Goal: Transaction & Acquisition: Purchase product/service

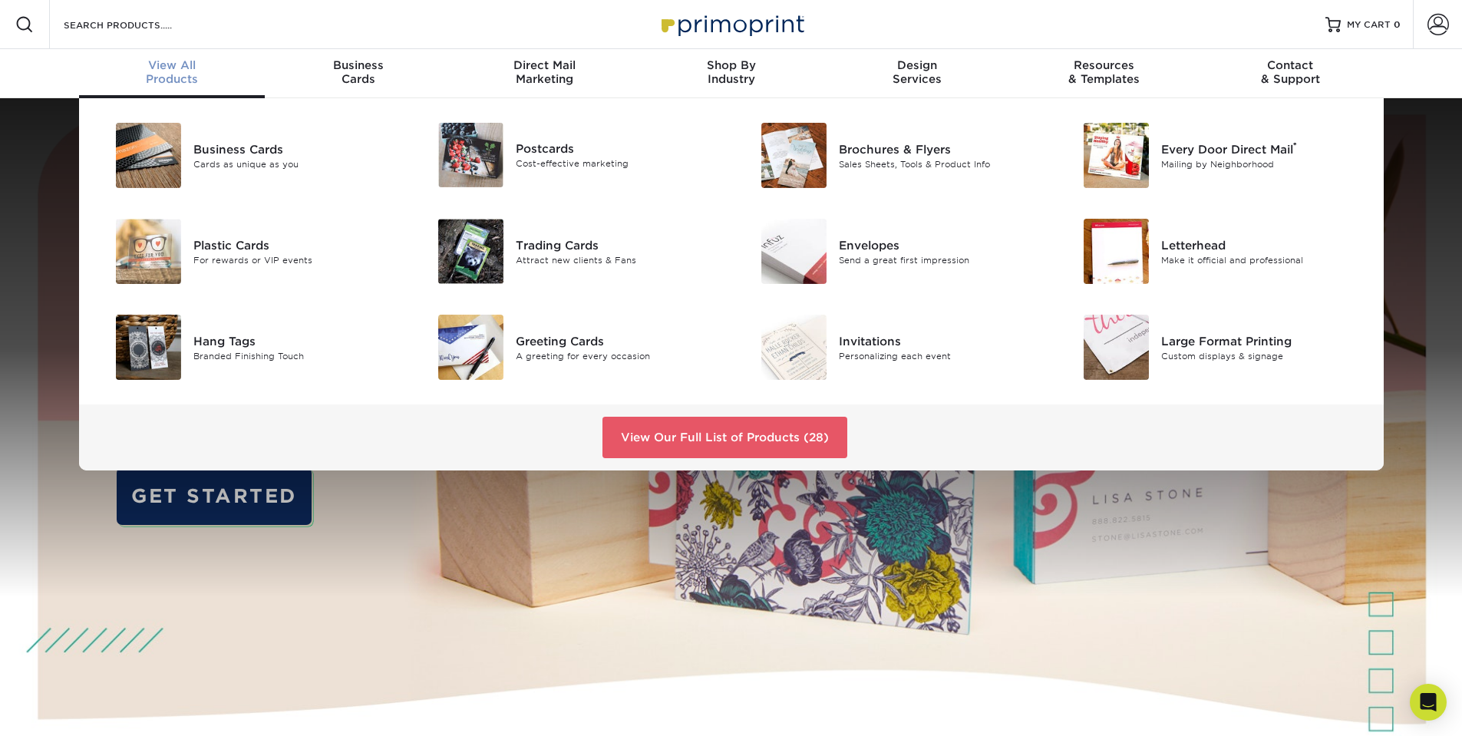
click at [167, 78] on div "View All Products" at bounding box center [172, 72] width 187 height 28
click at [568, 150] on div "Postcards" at bounding box center [617, 148] width 203 height 17
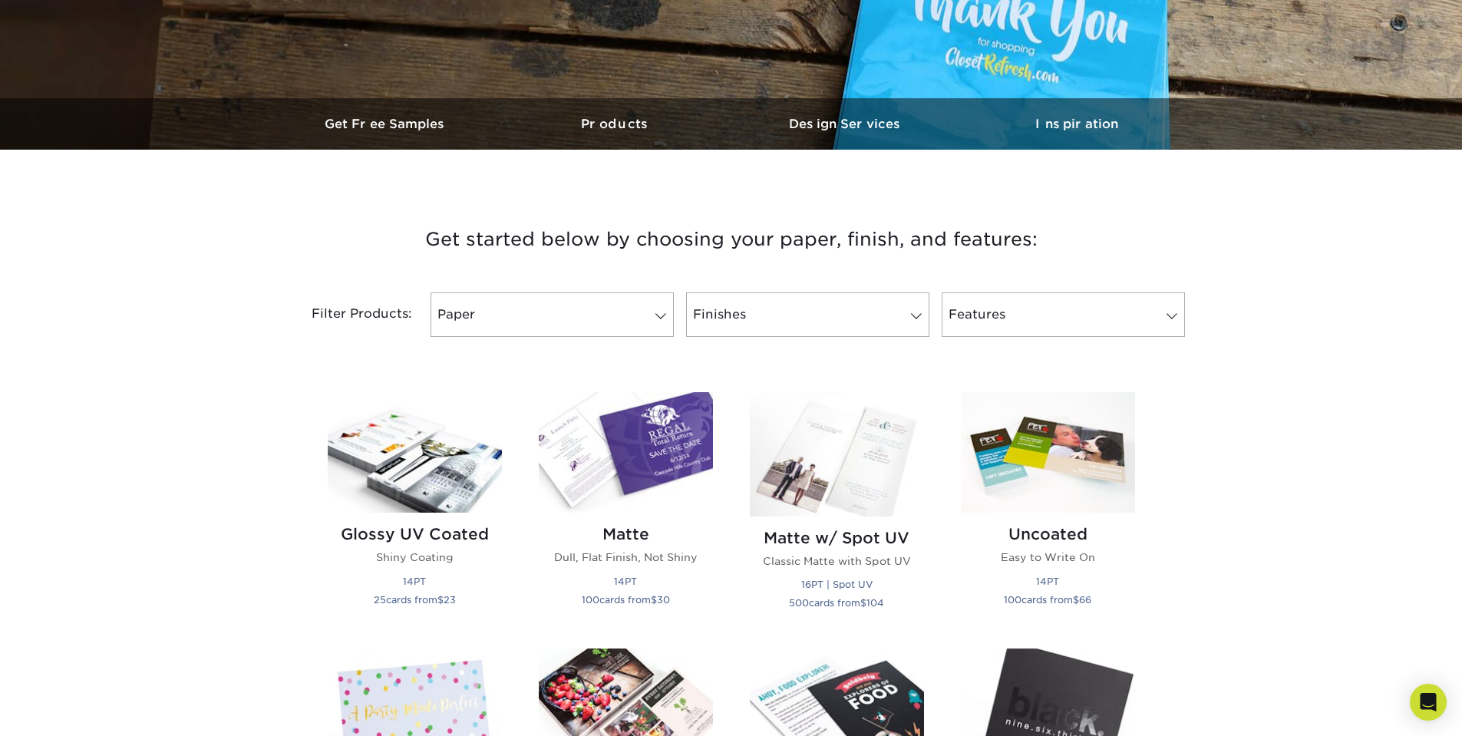
scroll to position [537, 0]
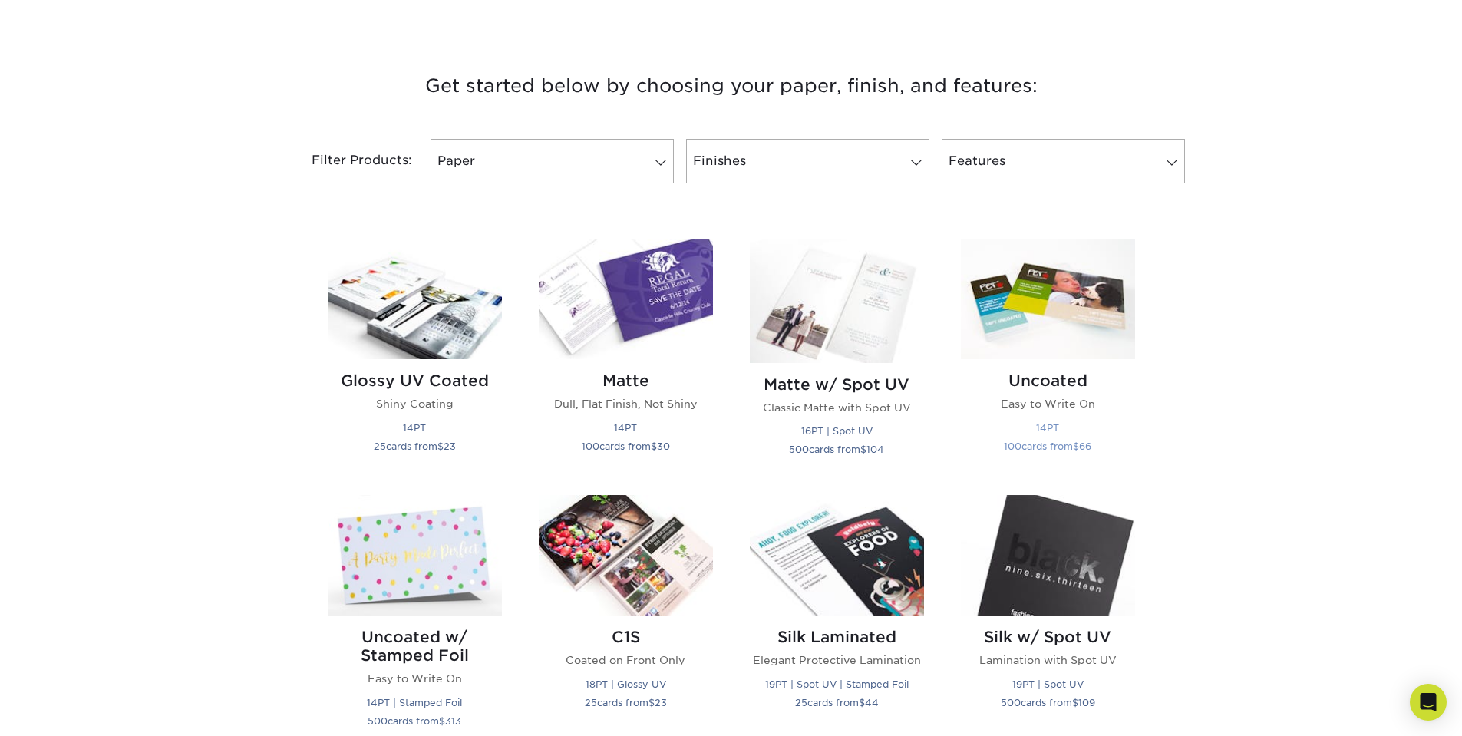
click at [1065, 319] on img at bounding box center [1048, 299] width 174 height 121
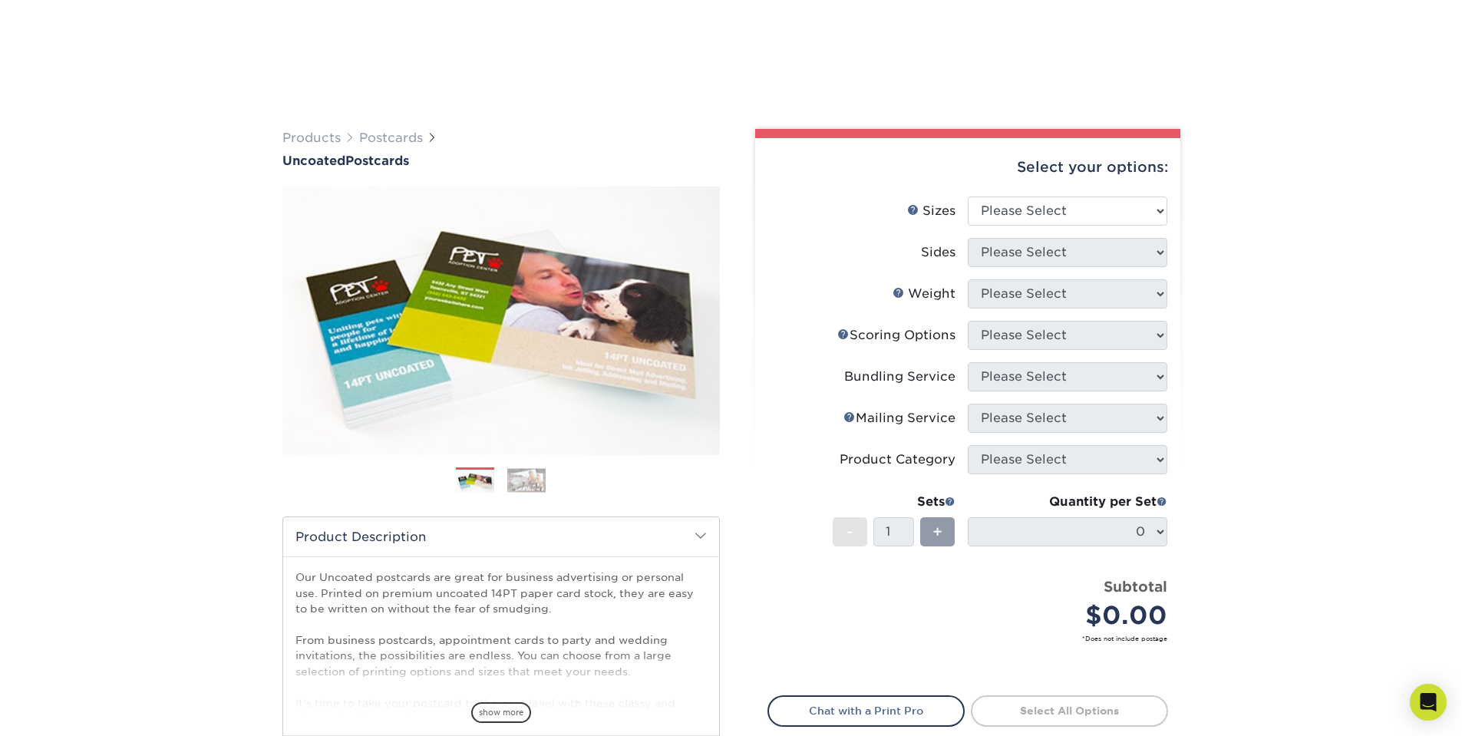
scroll to position [307, 0]
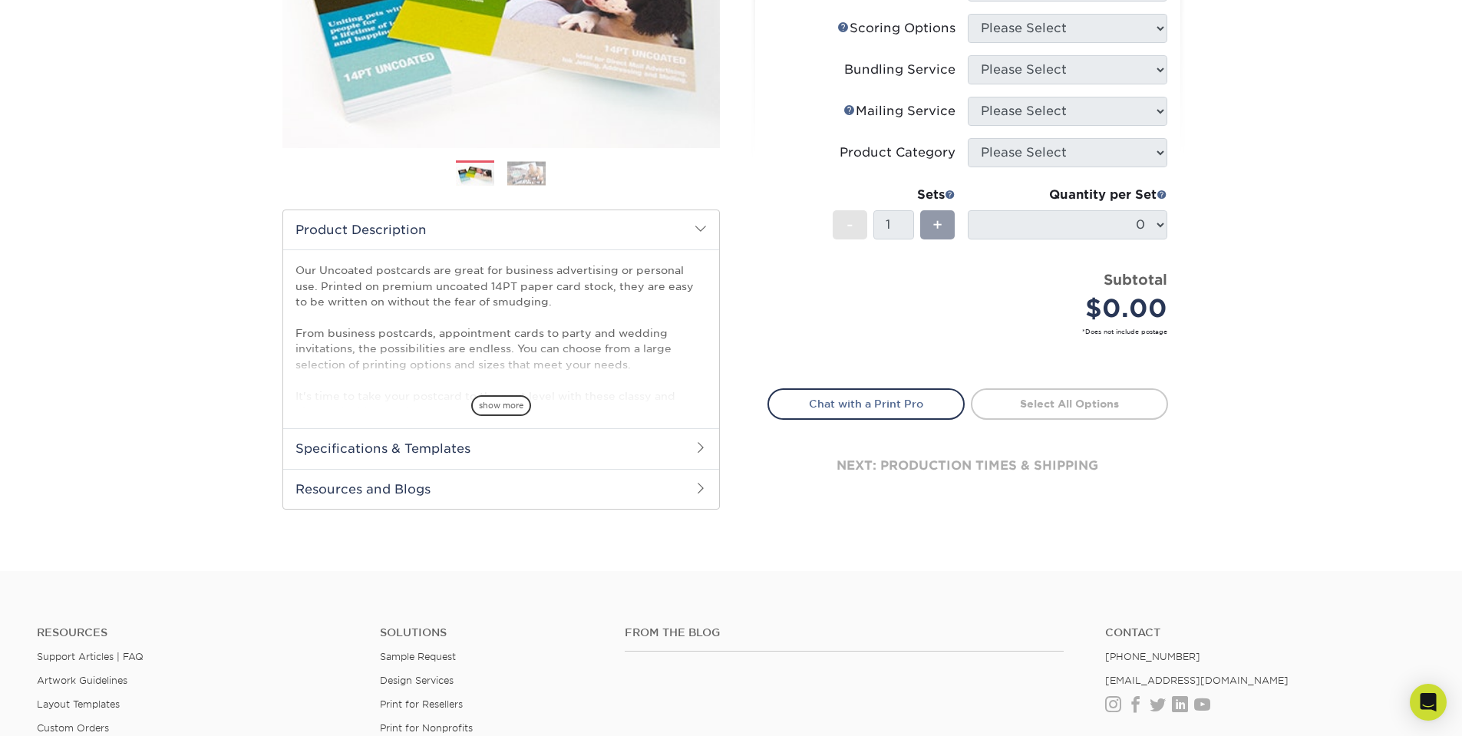
click at [387, 450] on h2 "Specifications & Templates" at bounding box center [501, 448] width 436 height 40
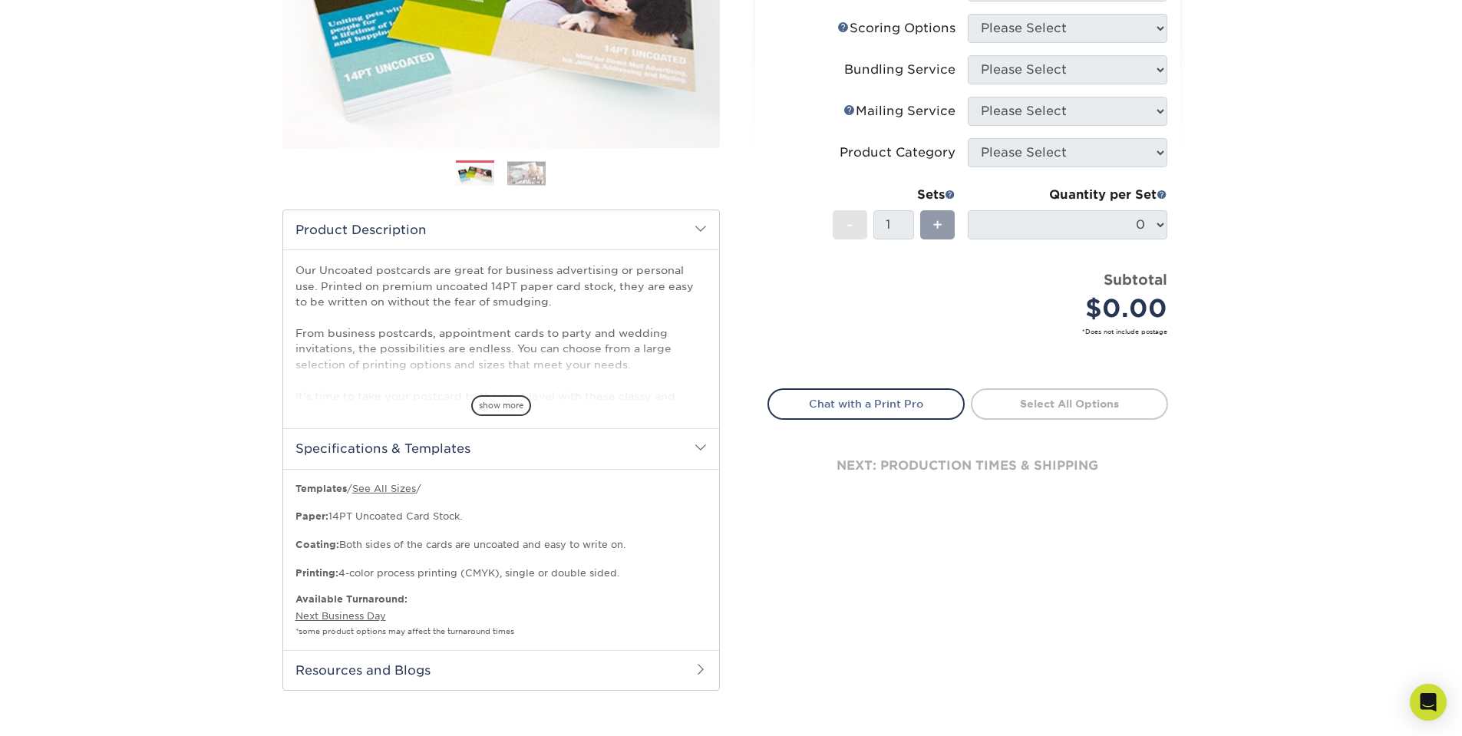
scroll to position [537, 0]
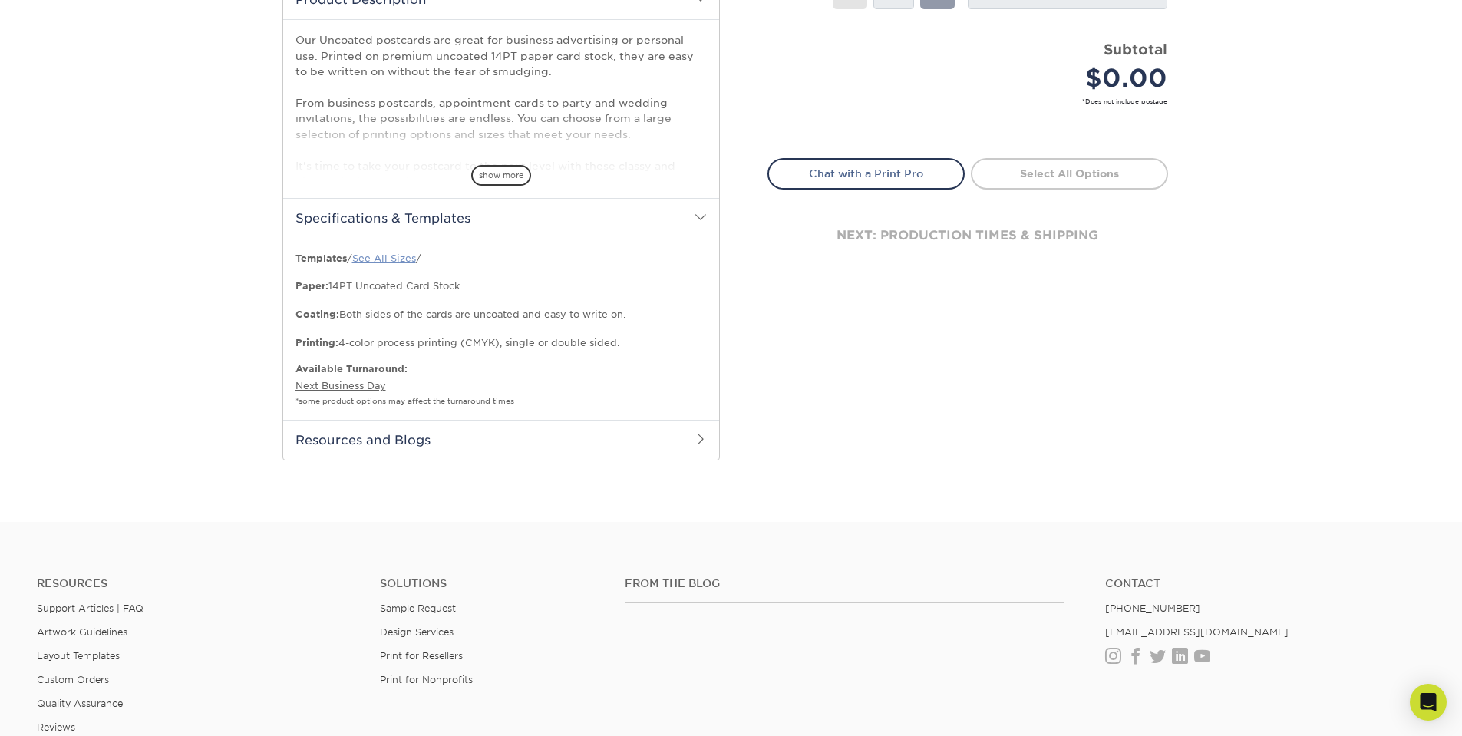
click at [392, 259] on link "See All Sizes" at bounding box center [384, 259] width 64 height 12
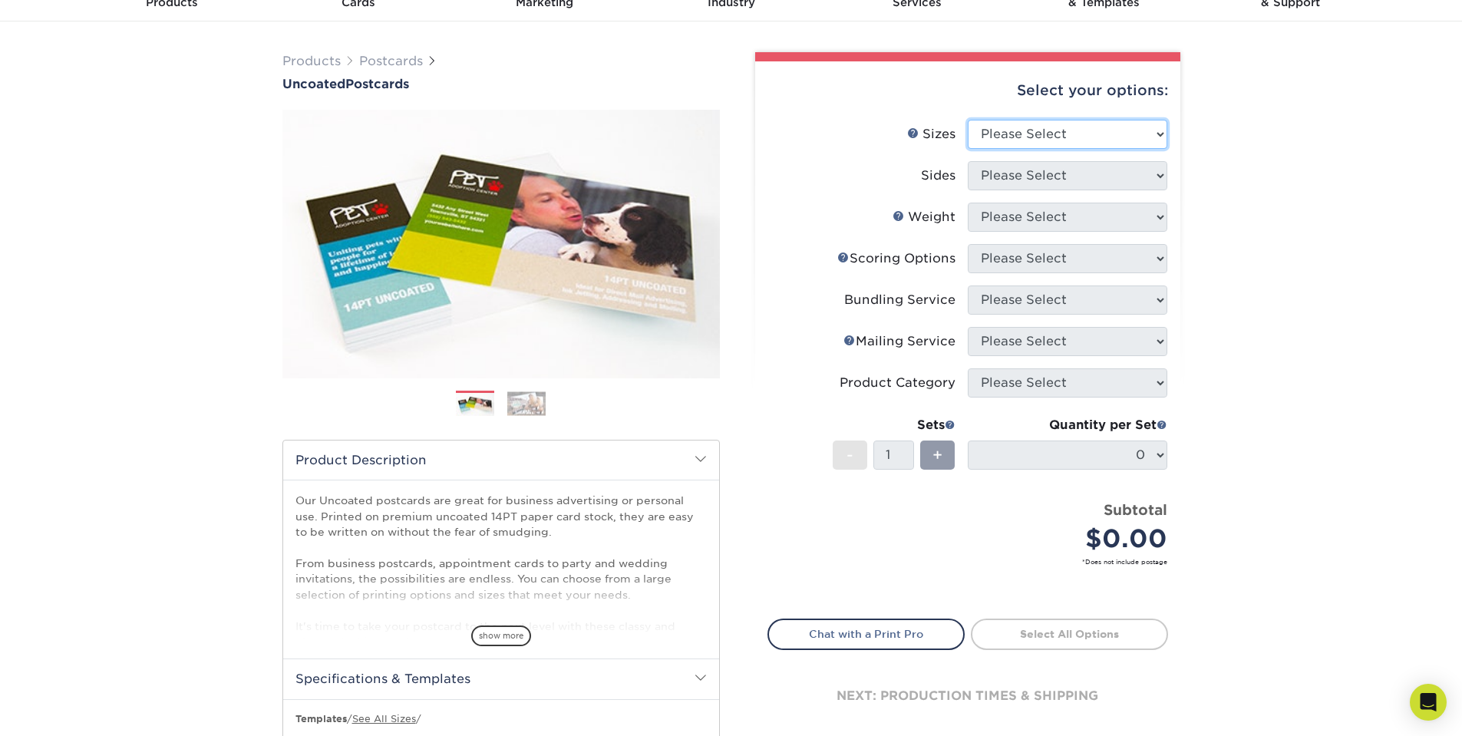
click at [1164, 133] on select "Please Select 1.5" x 7" 2" x 8" 2.12" x 5.5" 2.75" x 4.25" 2.75" x 8.5" 3" x 4"…" at bounding box center [1068, 134] width 200 height 29
select select "6.00x9.00"
click at [968, 120] on select "Please Select 1.5" x 7" 2" x 8" 2.12" x 5.5" 2.75" x 4.25" 2.75" x 8.5" 3" x 4"…" at bounding box center [1068, 134] width 200 height 29
click at [1073, 171] on select "Please Select Print Both Sides Print Front Only" at bounding box center [1068, 175] width 200 height 29
select select "13abbda7-1d64-4f25-8bb2-c179b224825d"
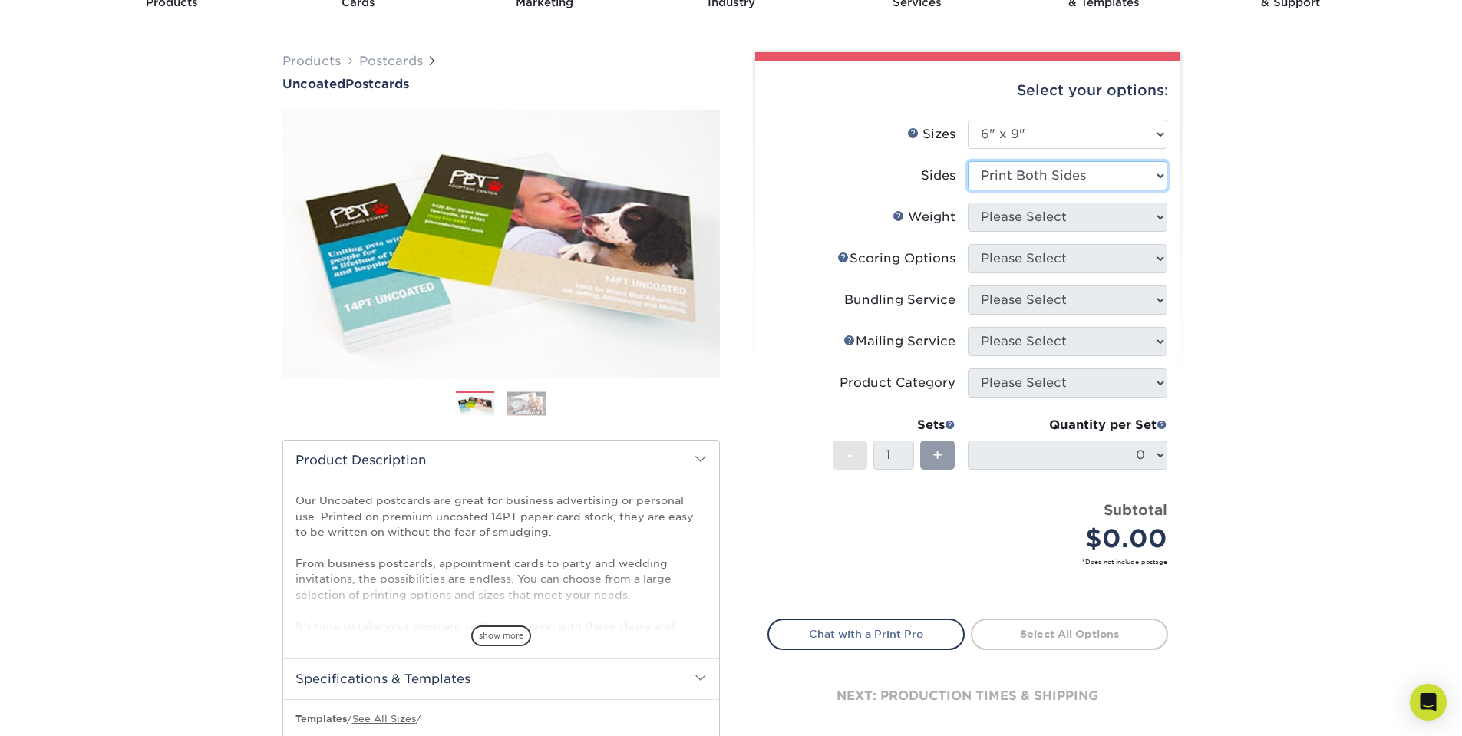
click at [968, 161] on select "Please Select Print Both Sides Print Front Only" at bounding box center [1068, 175] width 200 height 29
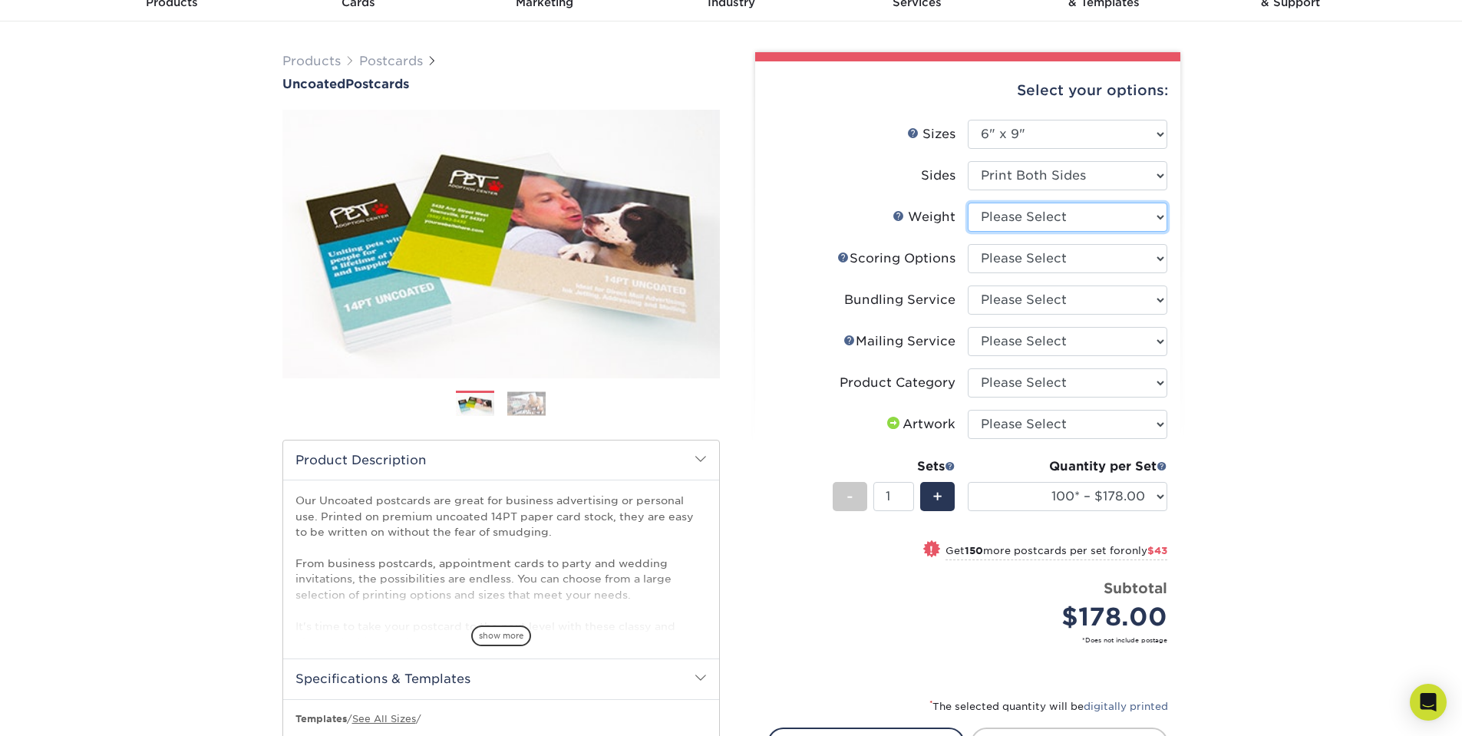
click at [1063, 220] on select "Please Select 14PT Uncoated" at bounding box center [1068, 217] width 200 height 29
select select "14PT Uncoated"
click at [968, 203] on select "Please Select 14PT Uncoated" at bounding box center [1068, 217] width 200 height 29
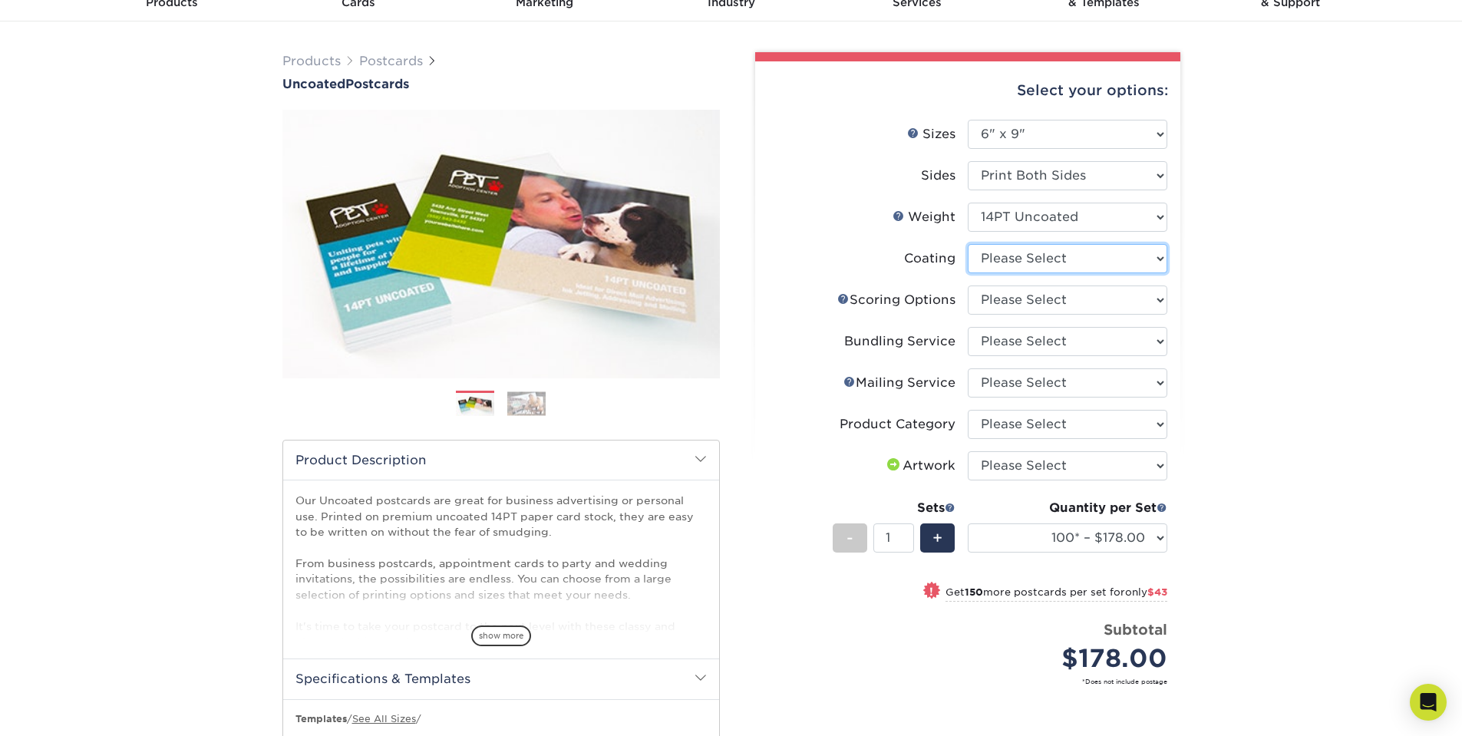
click at [1076, 264] on select at bounding box center [1068, 258] width 200 height 29
select select "3e7618de-abca-4bda-9f97-8b9129e913d8"
click at [968, 244] on select at bounding box center [1068, 258] width 200 height 29
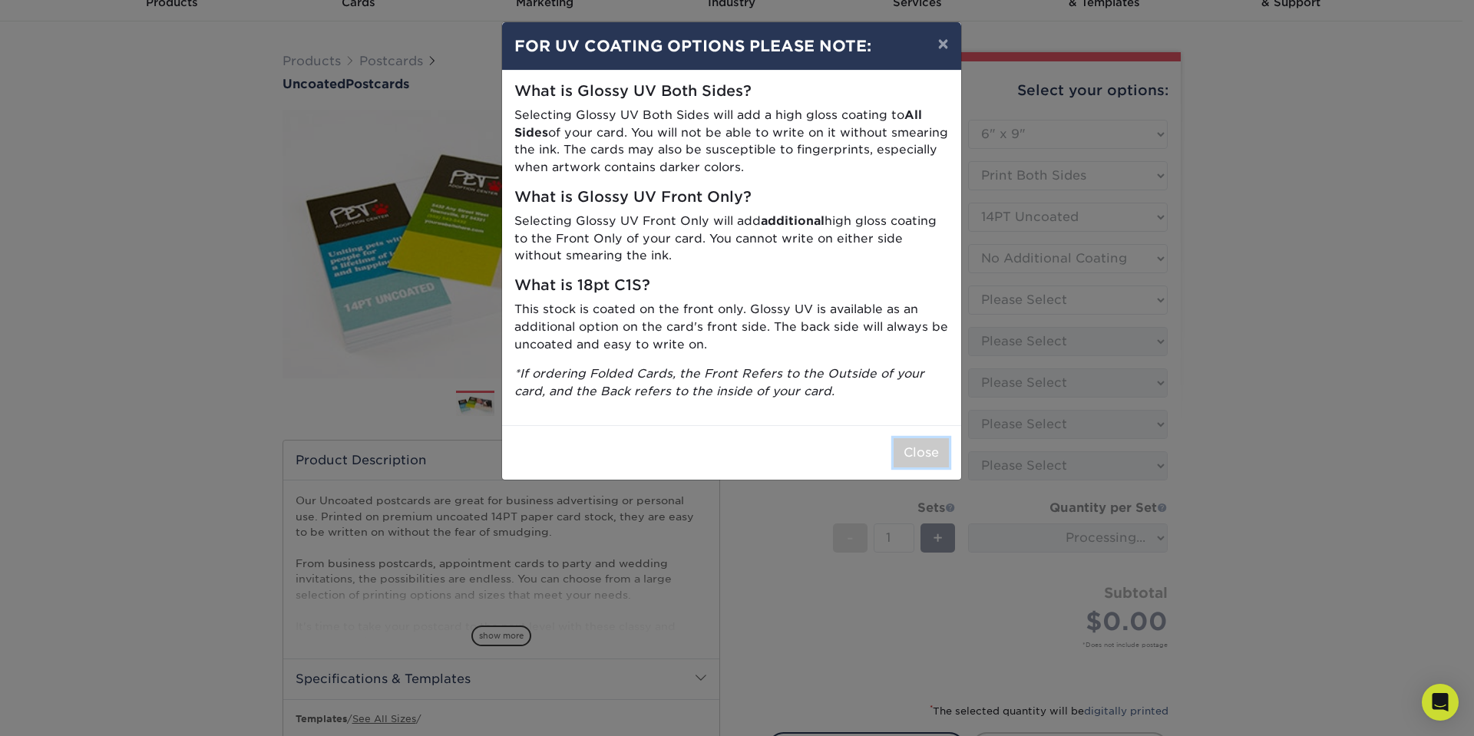
click at [908, 453] on button "Close" at bounding box center [920, 452] width 55 height 29
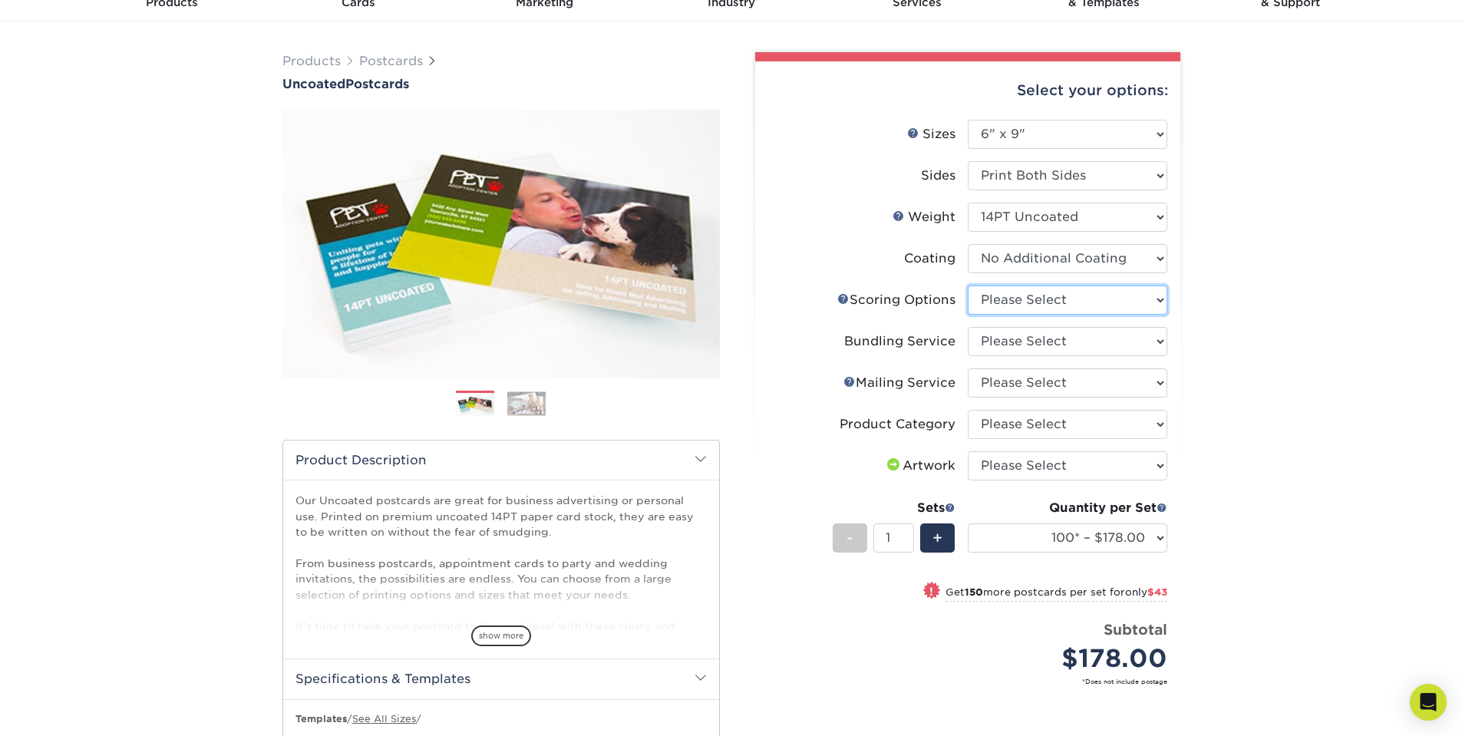
click at [1067, 299] on select "Please Select No Scoring One Score Two Scores" at bounding box center [1068, 300] width 200 height 29
select select "16ebe401-5398-422d-8cb0-f3adbb82deb5"
click at [968, 286] on select "Please Select No Scoring One Score Two Scores" at bounding box center [1068, 300] width 200 height 29
click at [1060, 344] on select "Please Select No Bundling Services Yes, Bundles of 50 (+2 Days) Yes, Bundles of…" at bounding box center [1068, 341] width 200 height 29
select select "58689abb-25c0-461c-a4c3-a80b627d6649"
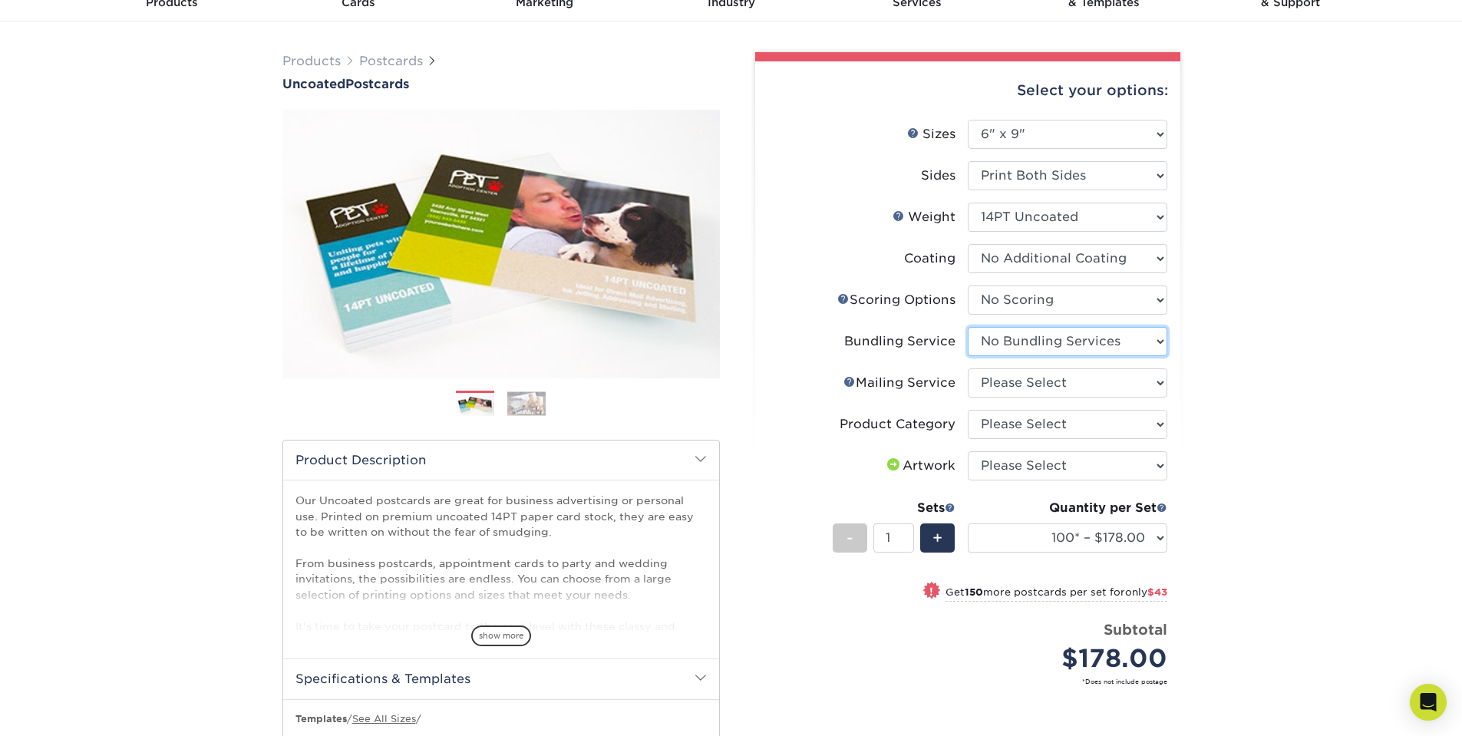
click at [968, 327] on select "Please Select No Bundling Services Yes, Bundles of 50 (+2 Days) Yes, Bundles of…" at bounding box center [1068, 341] width 200 height 29
click at [1058, 380] on select "Please Select No Direct Mailing Service No, I will mail/stamp/imprint Direct Ma…" at bounding box center [1068, 382] width 200 height 29
select select "3e5e9bdd-d78a-4c28-a41d-fe1407925ca6"
click at [968, 368] on select "Please Select No Direct Mailing Service No, I will mail/stamp/imprint Direct Ma…" at bounding box center [1068, 382] width 200 height 29
click at [1070, 425] on select "Please Select Postcards" at bounding box center [1068, 424] width 200 height 29
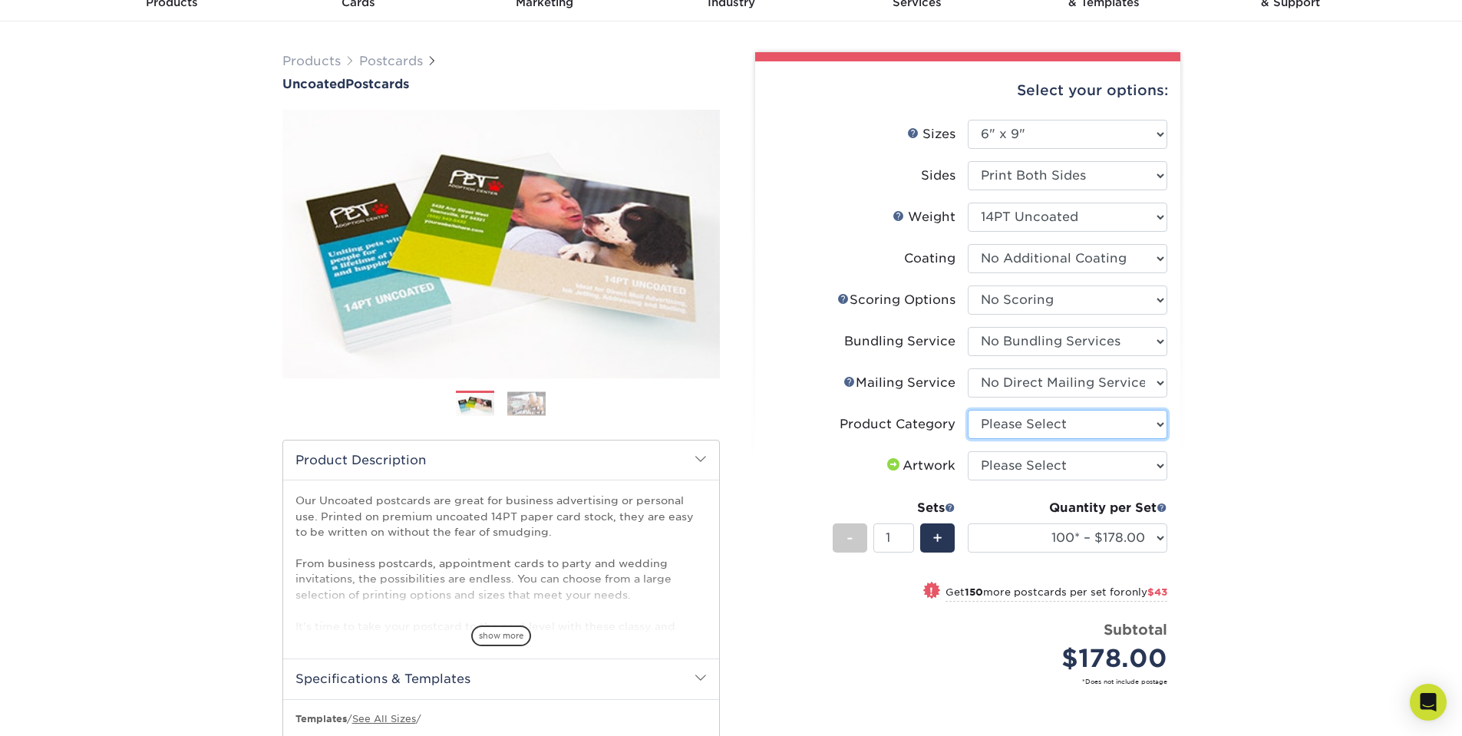
select select "9b7272e0-d6c8-4c3c-8e97-d3a1bcdab858"
click at [968, 410] on select "Please Select Postcards" at bounding box center [1068, 424] width 200 height 29
click at [1103, 465] on select "Please Select I will upload files I need a design - $150" at bounding box center [1068, 465] width 200 height 29
select select "upload"
click at [968, 451] on select "Please Select I will upload files I need a design - $150" at bounding box center [1068, 465] width 200 height 29
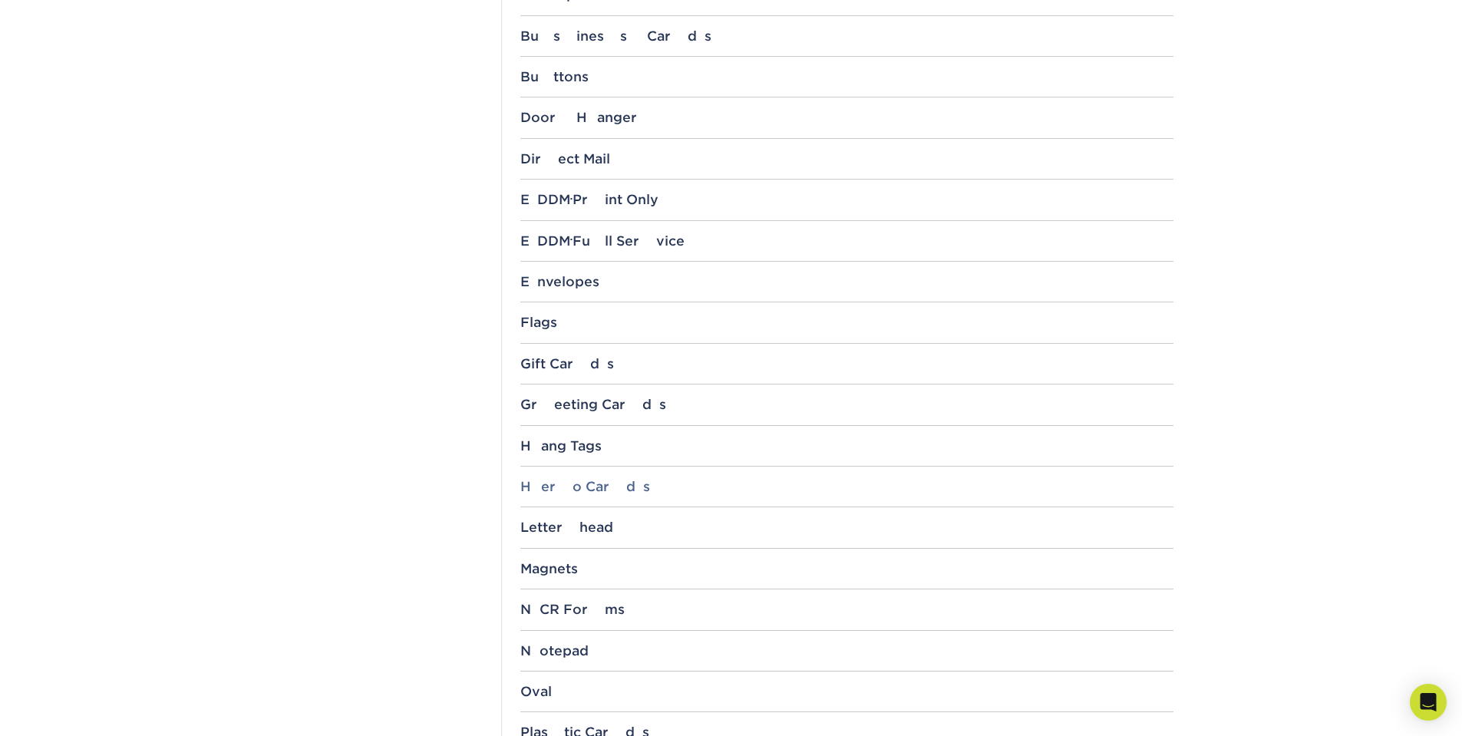
scroll to position [1228, 0]
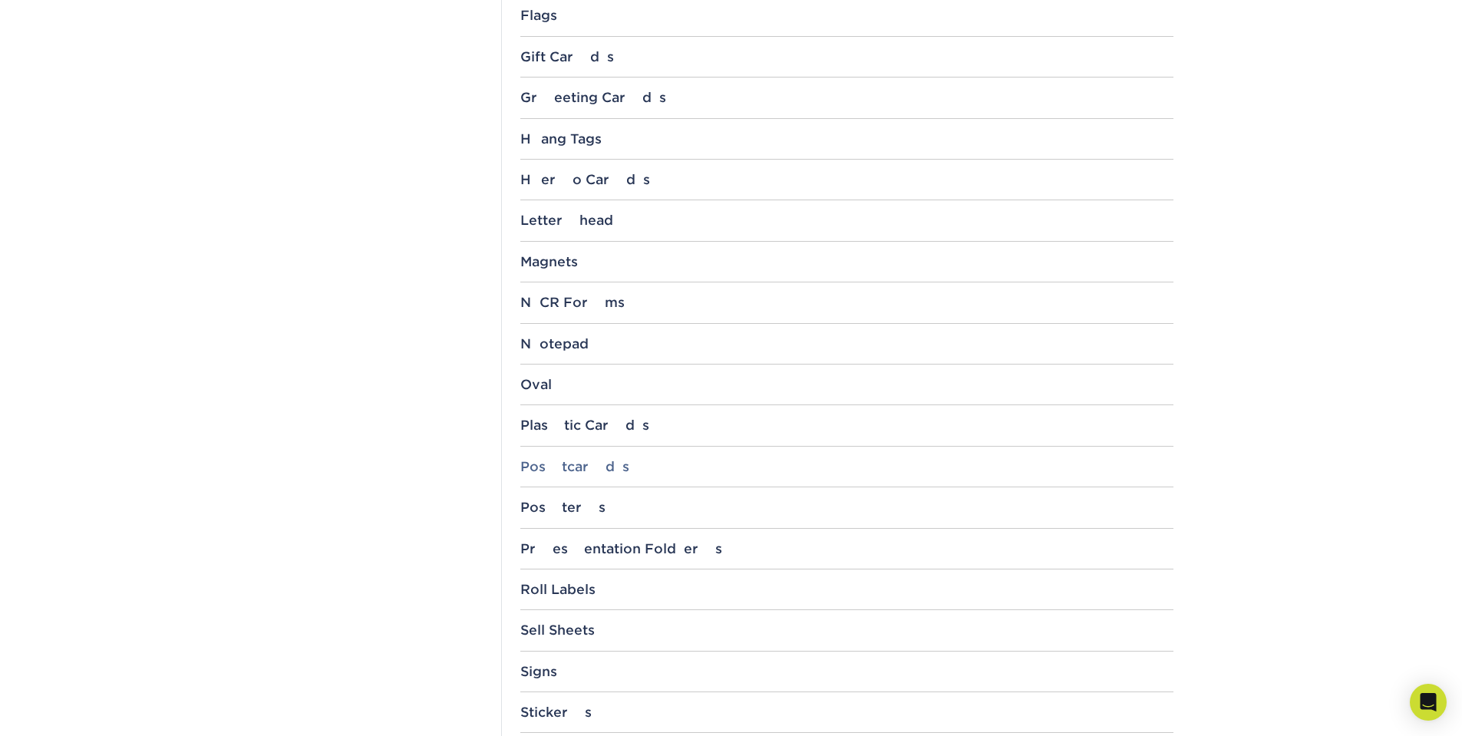
click at [570, 463] on div "Postcards" at bounding box center [846, 466] width 653 height 15
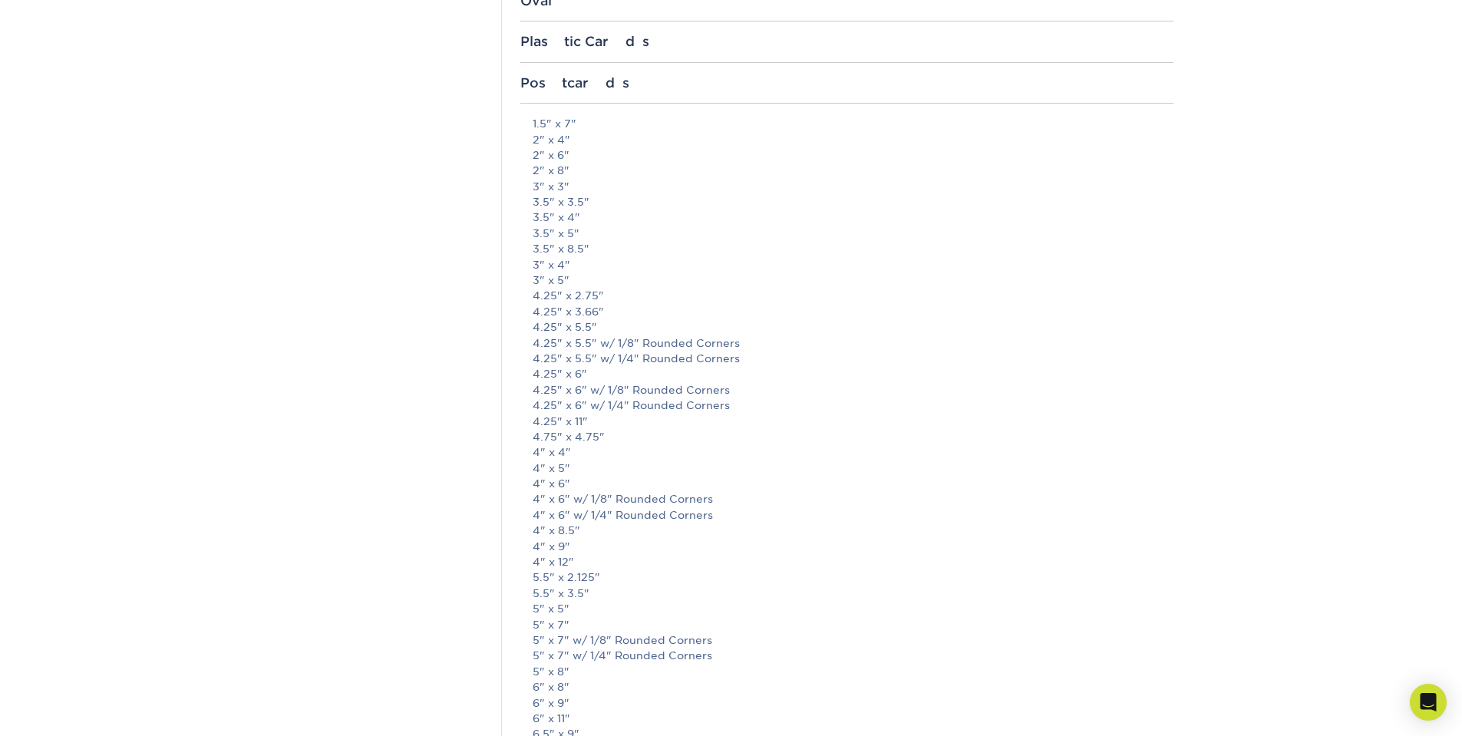
scroll to position [1765, 0]
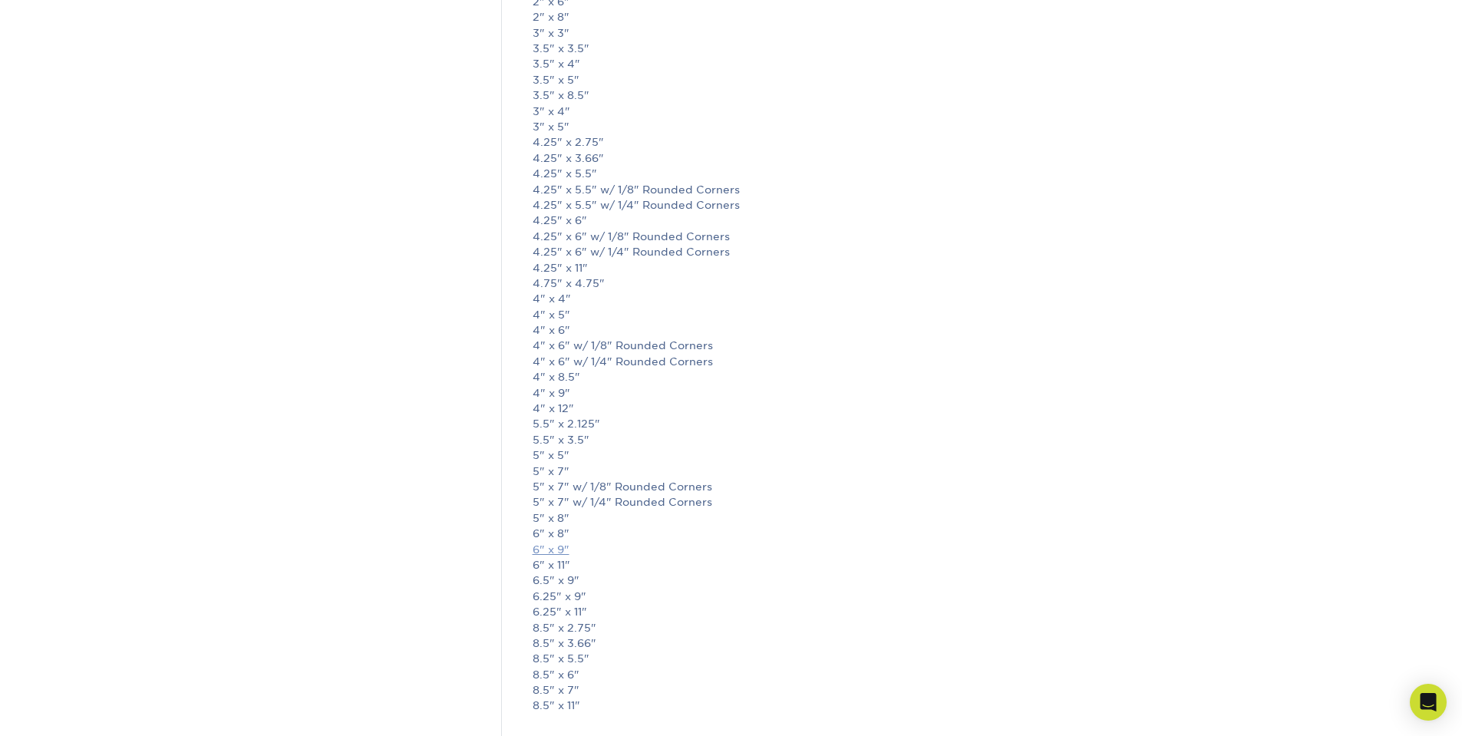
click at [541, 545] on link "6" x 9"" at bounding box center [551, 549] width 37 height 12
